Goal: Task Accomplishment & Management: Manage account settings

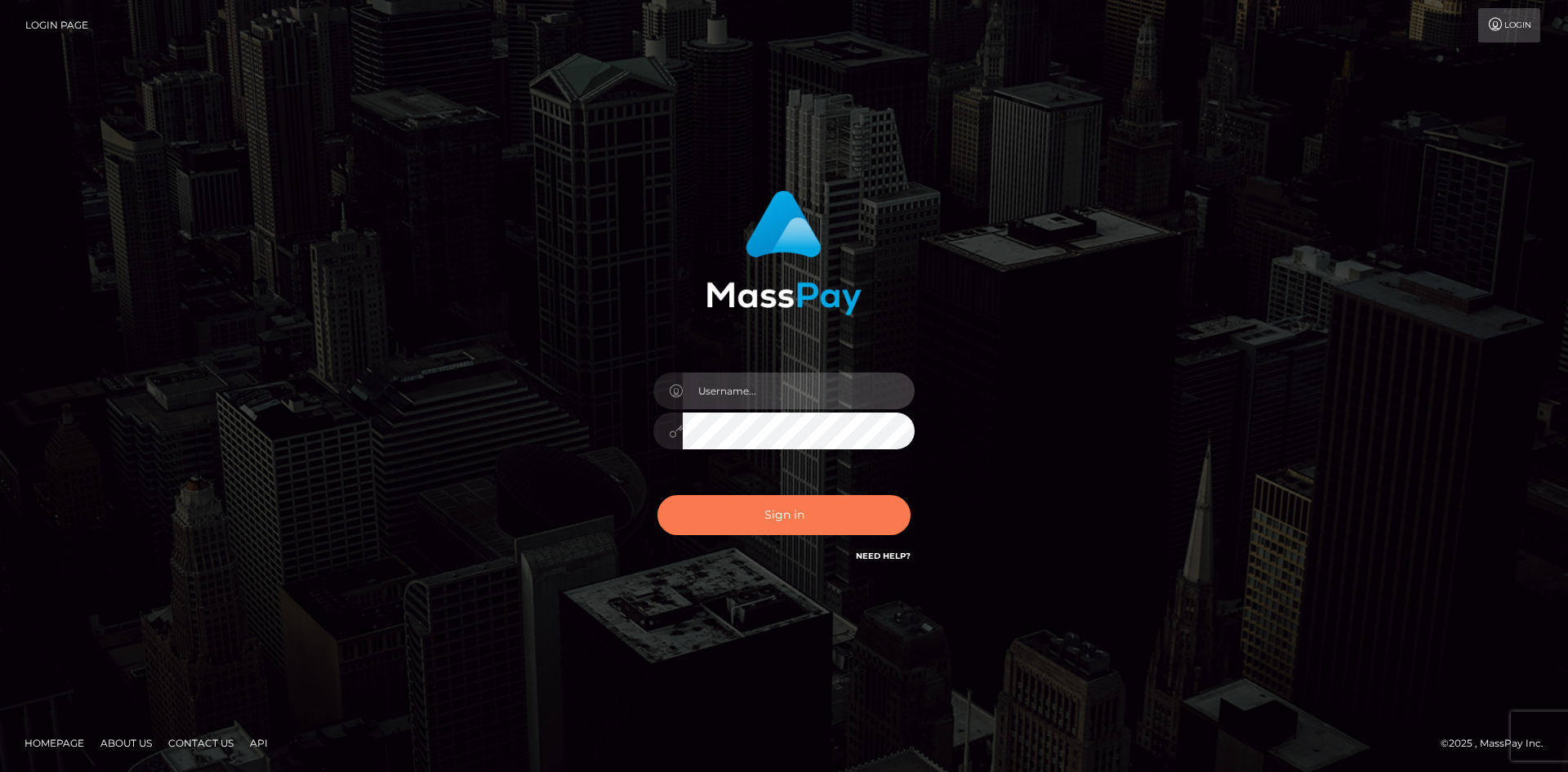
type input "Amy.Springer2"
click at [748, 523] on button "Sign in" at bounding box center [784, 515] width 253 height 40
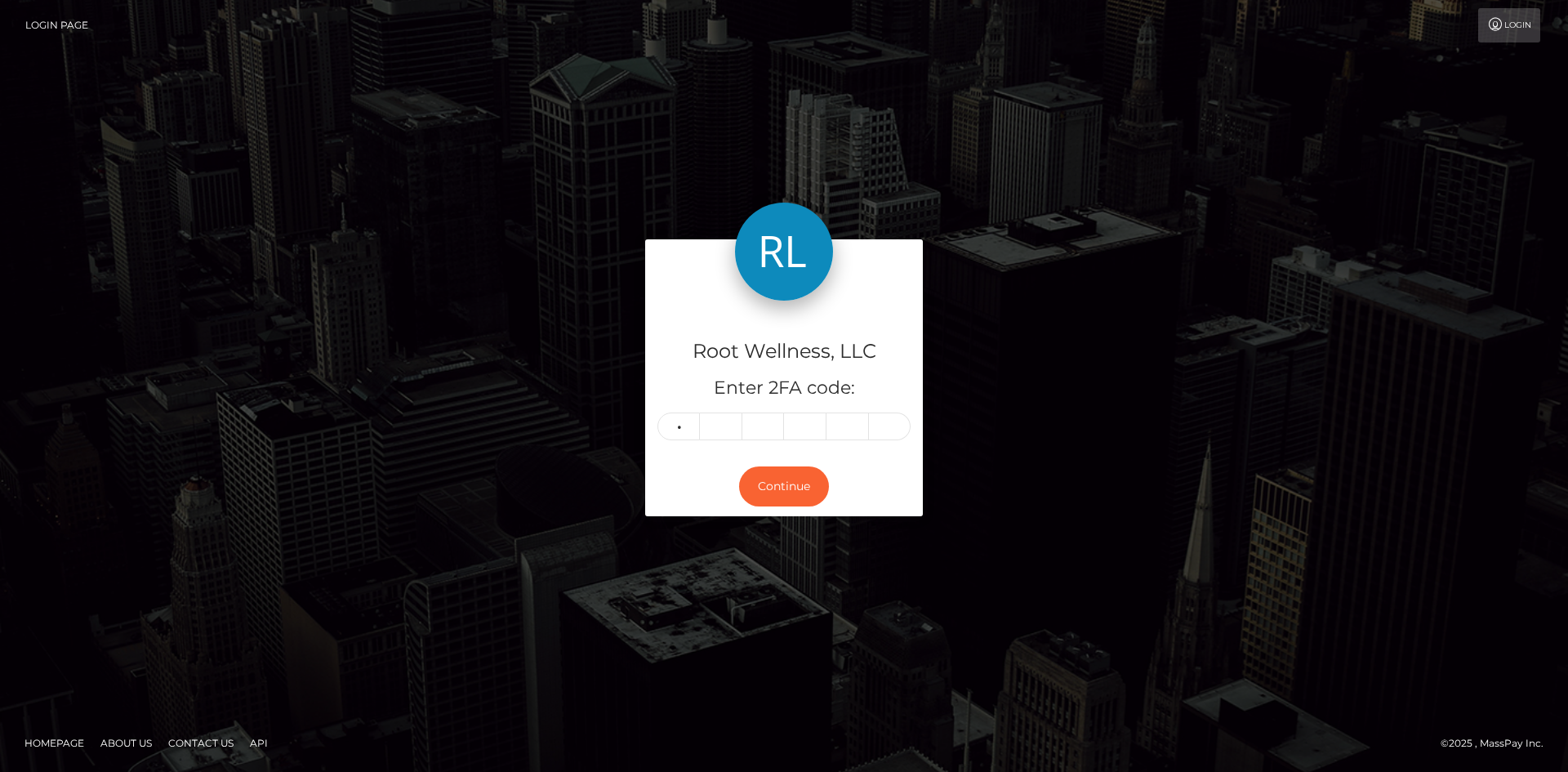
type input "7"
type input "1"
type input "0"
type input "4"
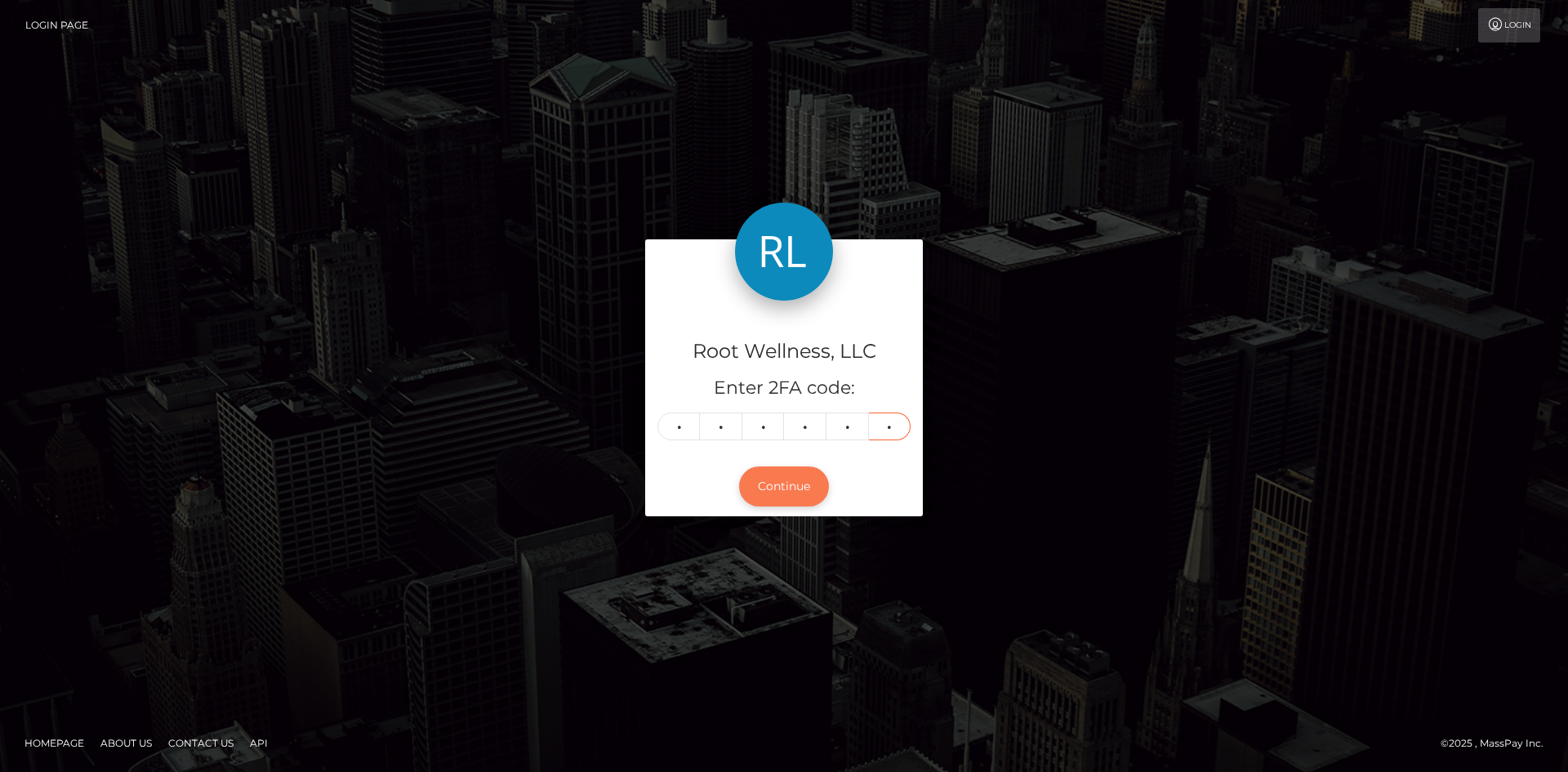
type input "3"
click at [771, 481] on button "Continue" at bounding box center [784, 487] width 90 height 40
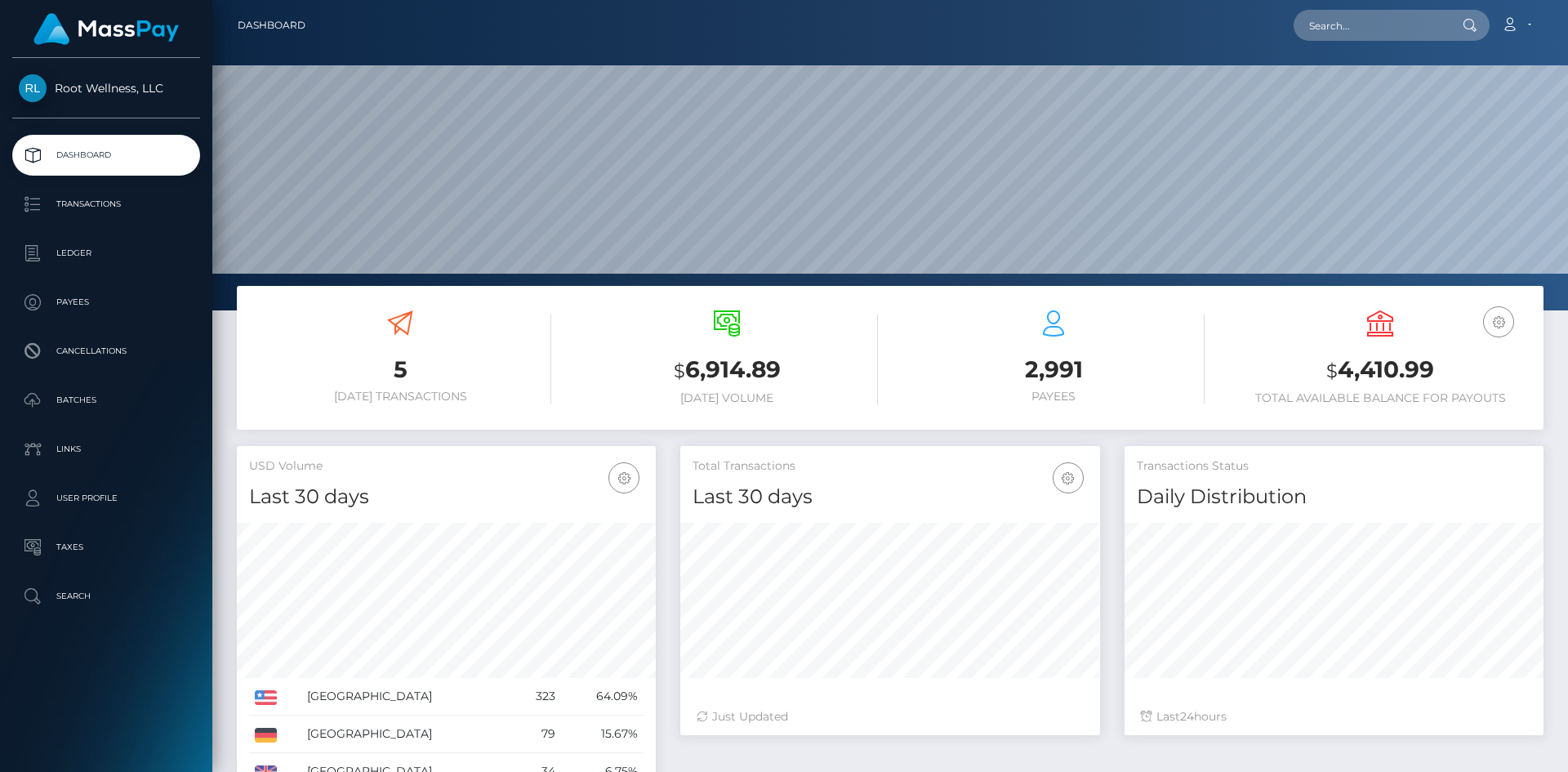
scroll to position [290, 420]
click at [64, 389] on p "Batches" at bounding box center [106, 400] width 174 height 24
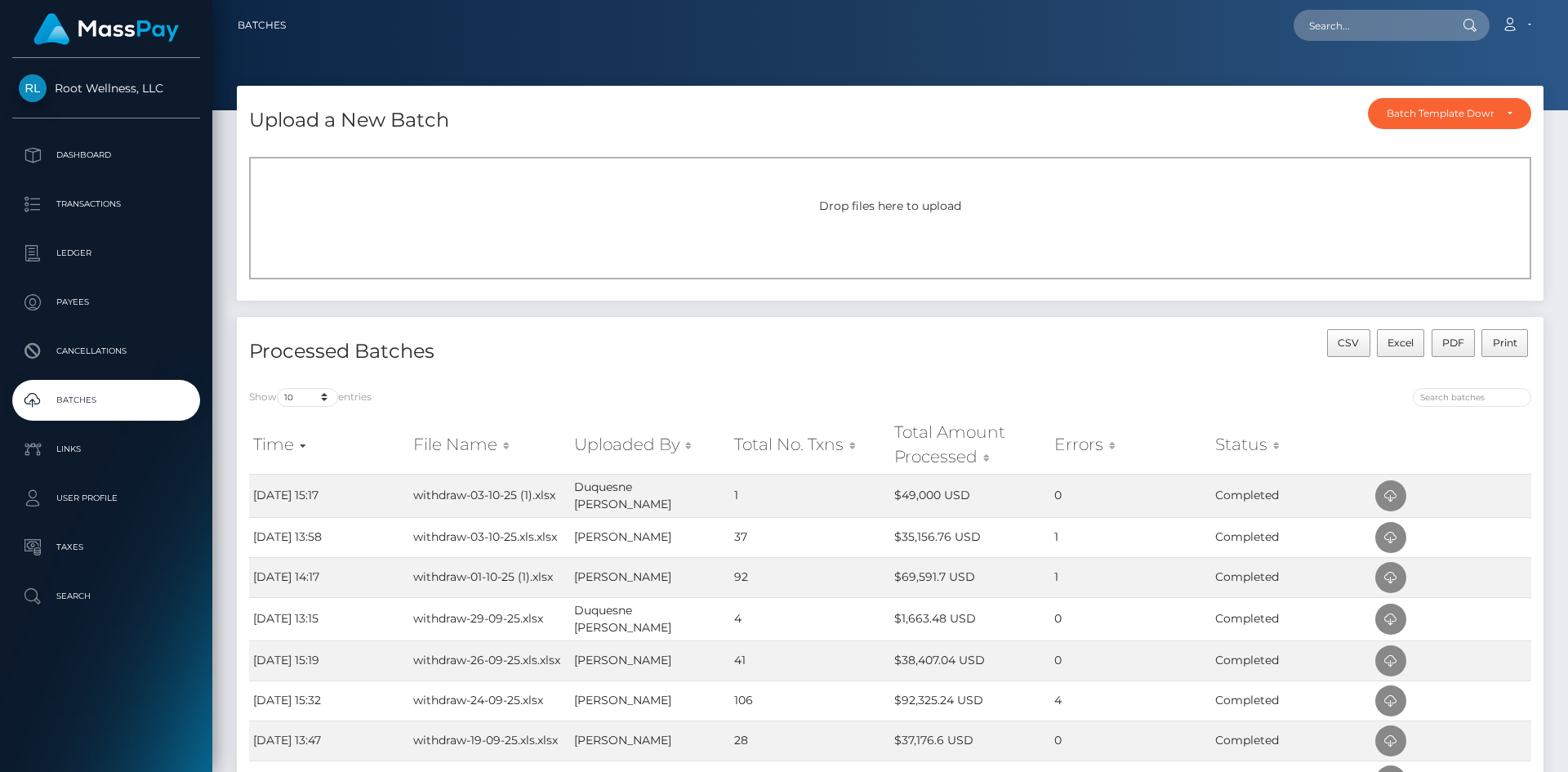
scroll to position [82, 0]
